Goal: Communication & Community: Connect with others

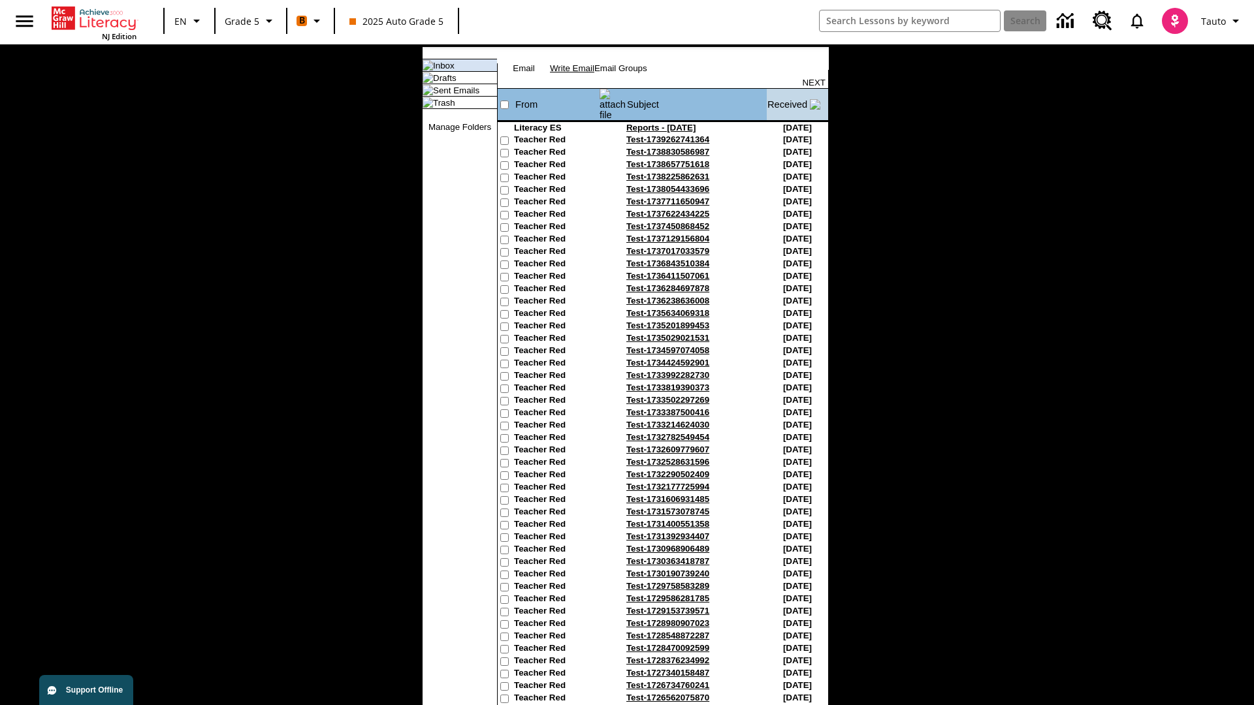
click at [594, 73] on link "Write Email" at bounding box center [572, 68] width 44 height 10
